Goal: Task Accomplishment & Management: Use online tool/utility

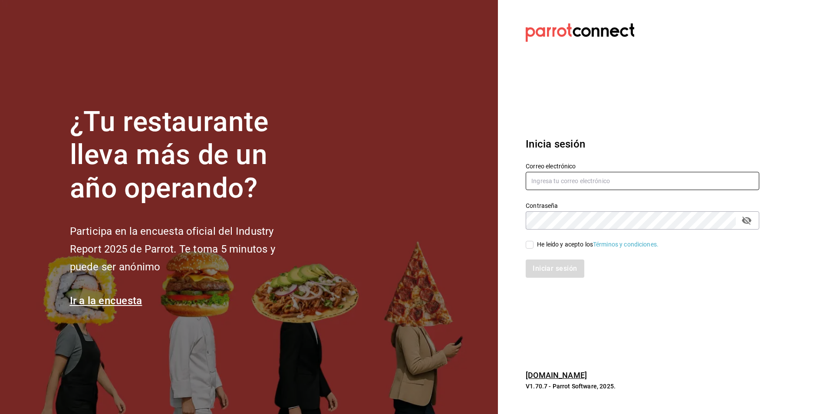
type input "[EMAIL_ADDRESS][DOMAIN_NAME]"
click at [533, 249] on label "He leído y acepto los Términos y condiciones." at bounding box center [592, 244] width 133 height 9
click at [533, 249] on input "He leído y acepto los Términos y condiciones." at bounding box center [530, 245] width 8 height 8
checkbox input "true"
click at [542, 266] on button "Iniciar sesión" at bounding box center [555, 269] width 59 height 18
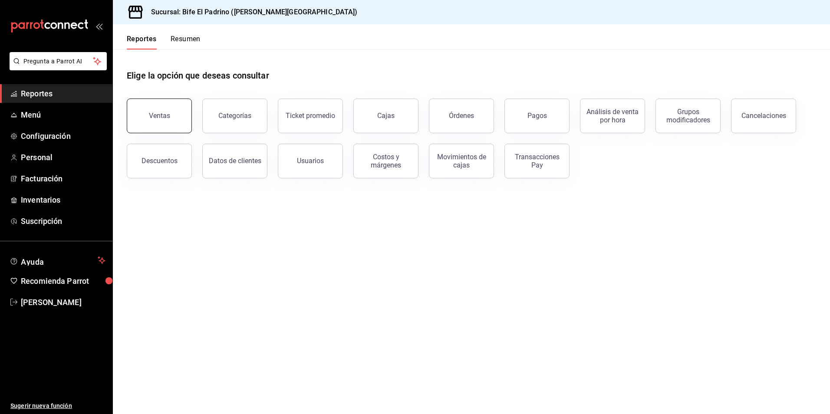
click at [184, 118] on button "Ventas" at bounding box center [159, 116] width 65 height 35
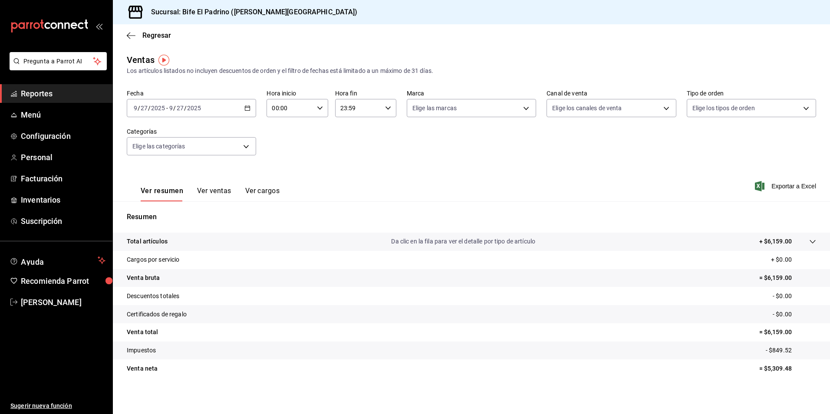
click at [248, 109] on icon "button" at bounding box center [248, 108] width 6 height 6
click at [151, 157] on span "Ayer" at bounding box center [167, 153] width 67 height 9
click at [148, 244] on p "Total artículos" at bounding box center [147, 241] width 41 height 9
